Goal: Task Accomplishment & Management: Complete application form

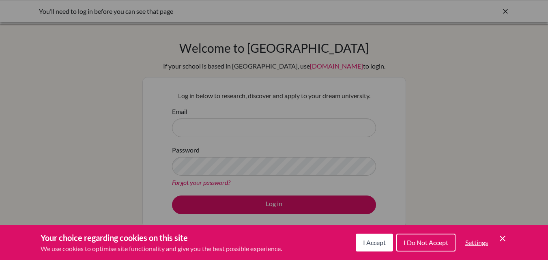
click at [503, 238] on icon "Save and close" at bounding box center [502, 239] width 6 height 6
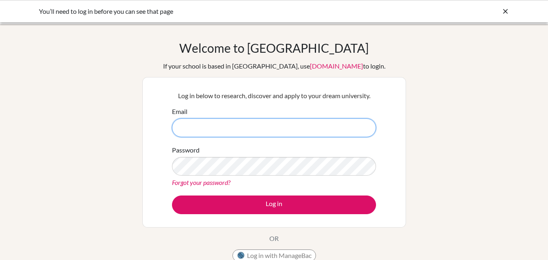
click at [212, 136] on input "Email" at bounding box center [274, 127] width 204 height 19
type input "rgoymen@tedankara.k12.tr"
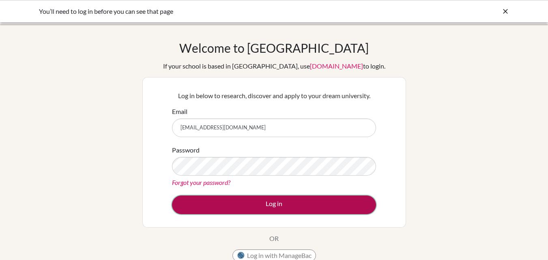
click at [198, 202] on button "Log in" at bounding box center [274, 204] width 204 height 19
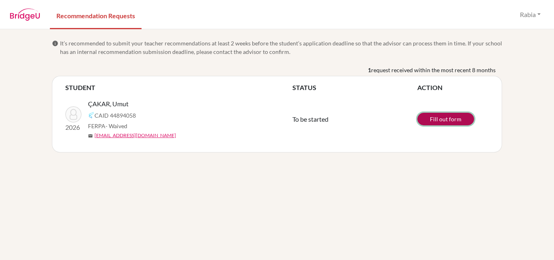
click at [447, 120] on link "Fill out form" at bounding box center [445, 119] width 57 height 13
